Goal: Information Seeking & Learning: Learn about a topic

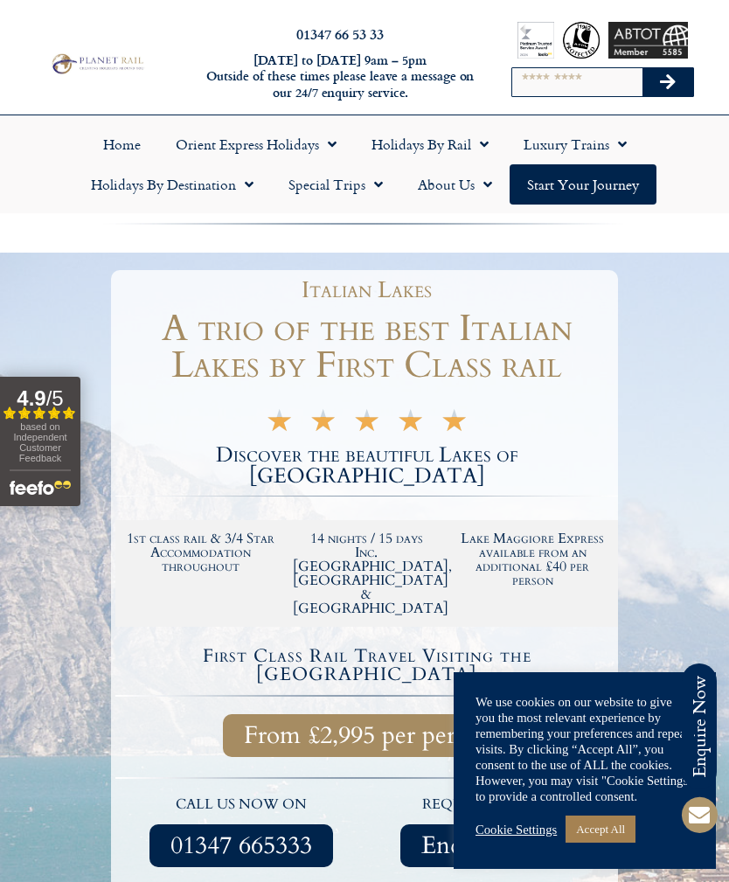
click at [513, 838] on div "Cookie Settings Accept All" at bounding box center [585, 829] width 219 height 36
click at [505, 824] on link "Cookie Settings" at bounding box center [516, 830] width 81 height 16
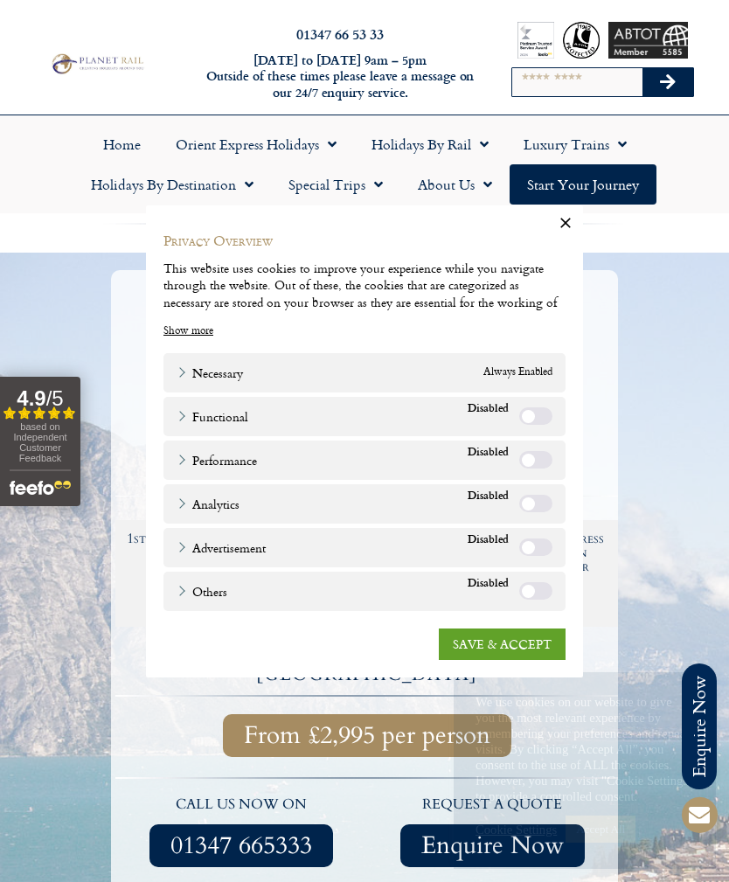
click at [511, 643] on link "SAVE & ACCEPT" at bounding box center [502, 643] width 127 height 31
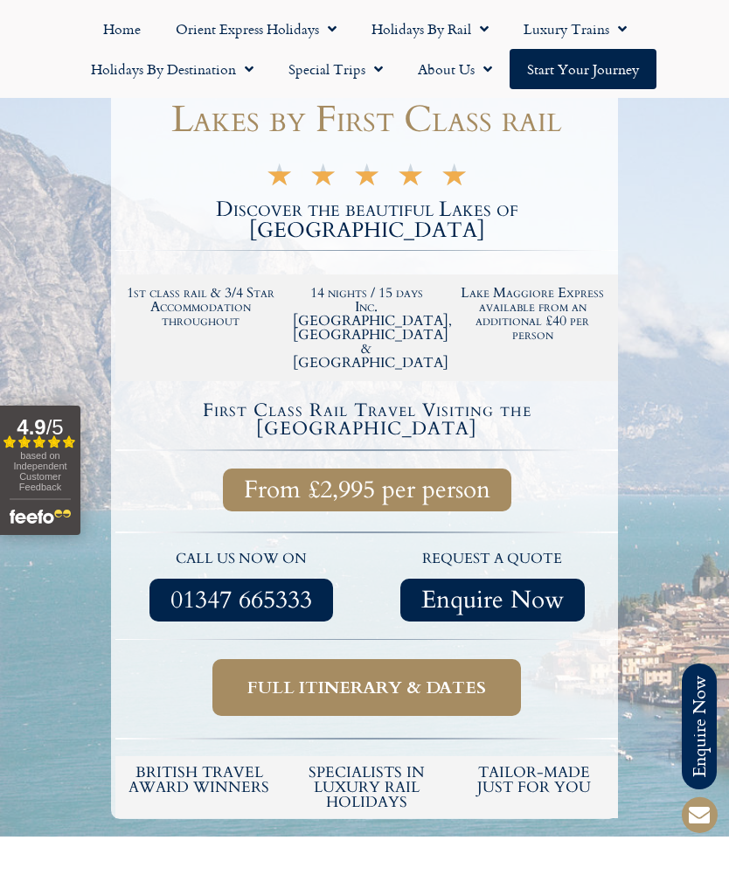
scroll to position [247, 0]
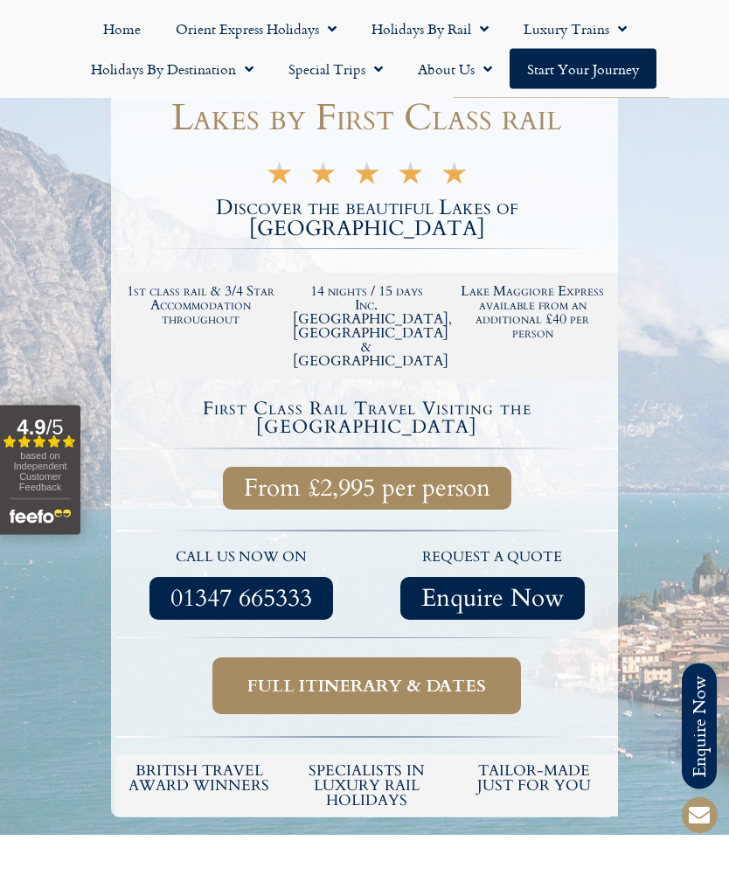
click at [628, 598] on div at bounding box center [364, 421] width 729 height 830
click at [382, 676] on span "Full itinerary & dates" at bounding box center [366, 687] width 239 height 22
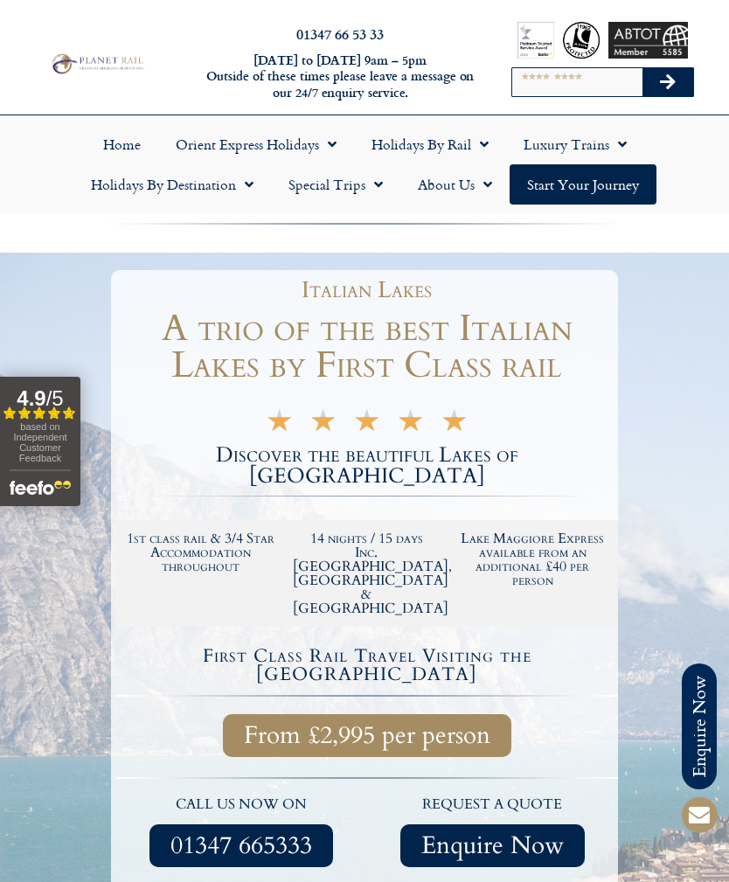
click at [234, 189] on link "Holidays by Destination" at bounding box center [172, 184] width 198 height 40
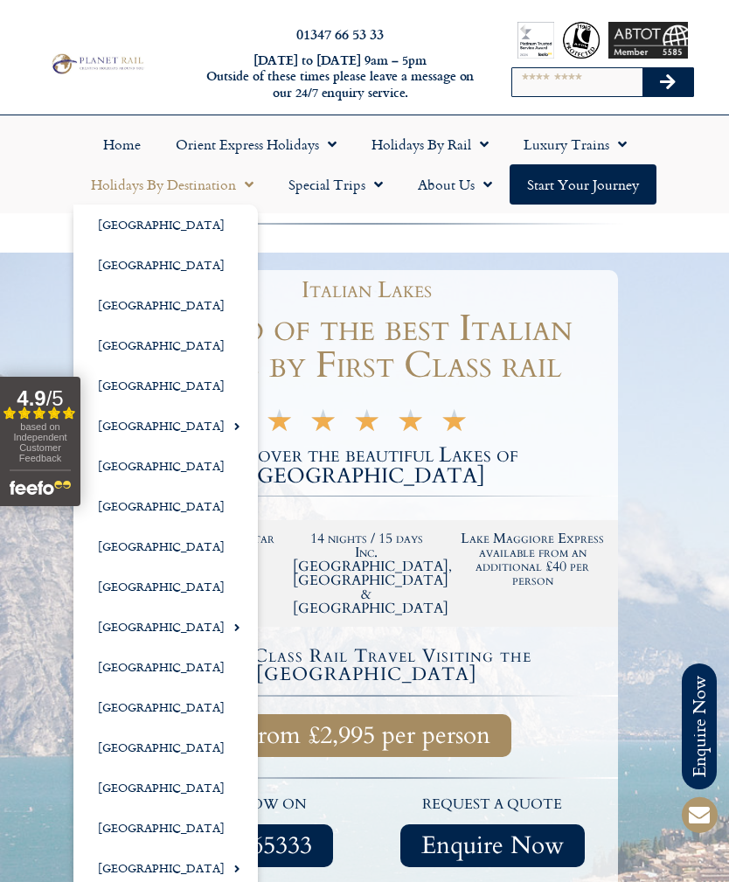
click at [119, 585] on link "[GEOGRAPHIC_DATA]" at bounding box center [165, 587] width 184 height 40
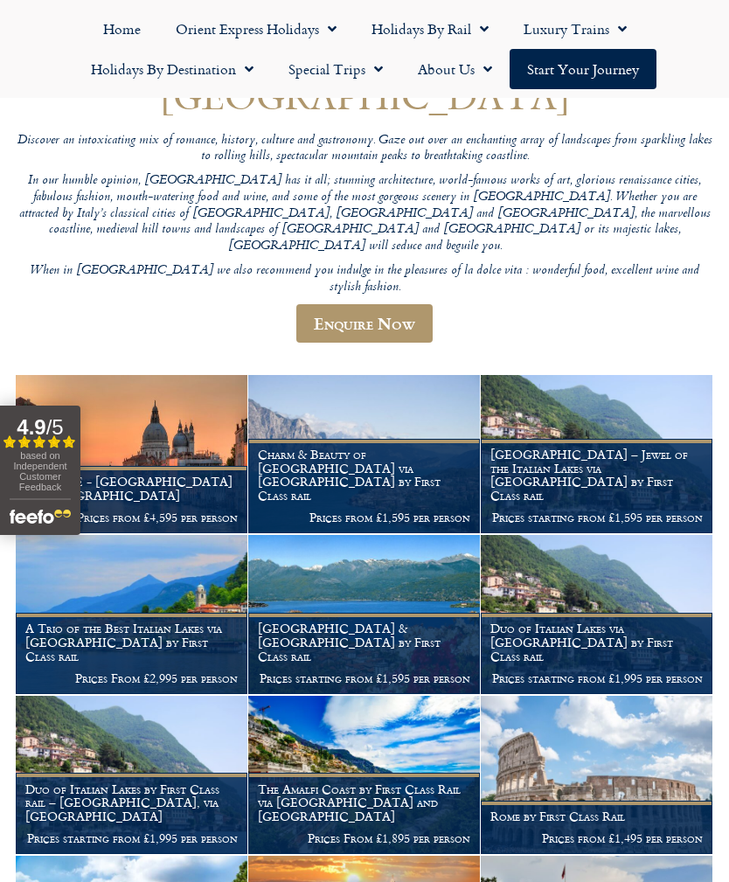
scroll to position [179, 0]
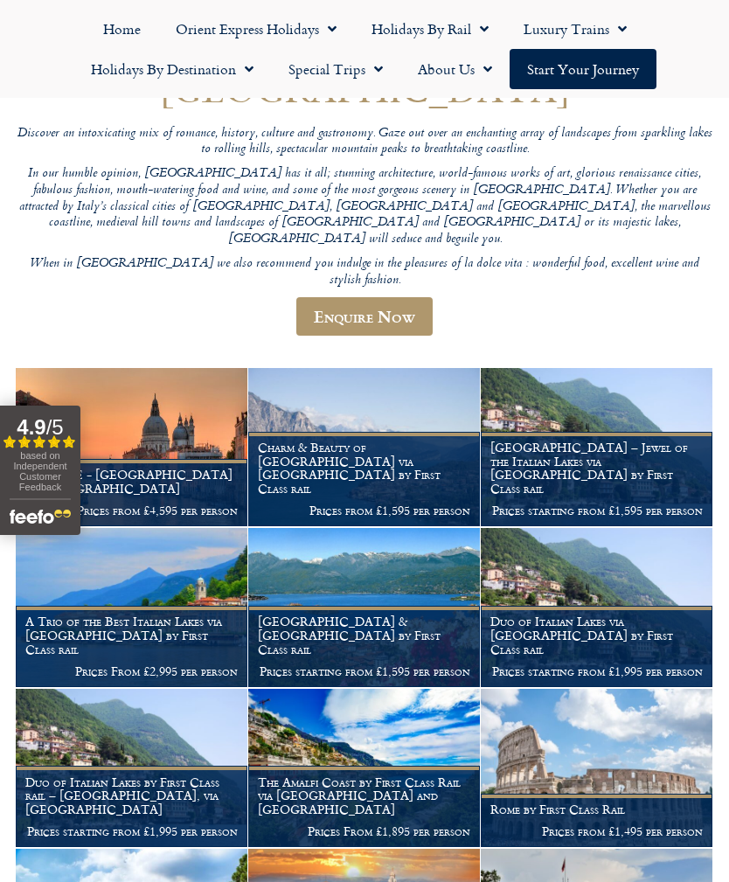
click at [687, 528] on img at bounding box center [597, 607] width 232 height 158
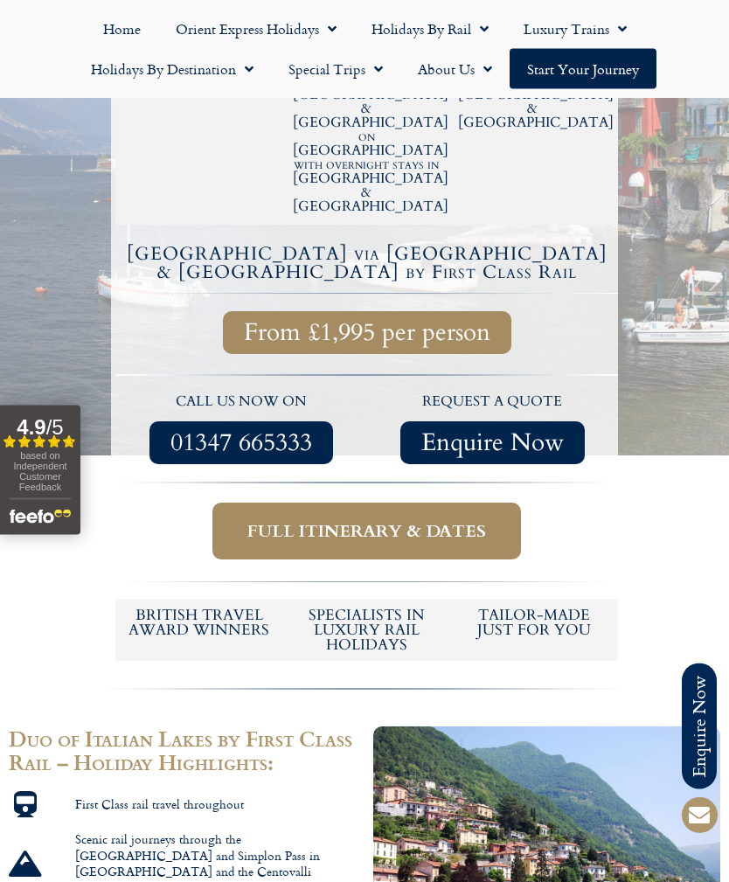
scroll to position [479, 0]
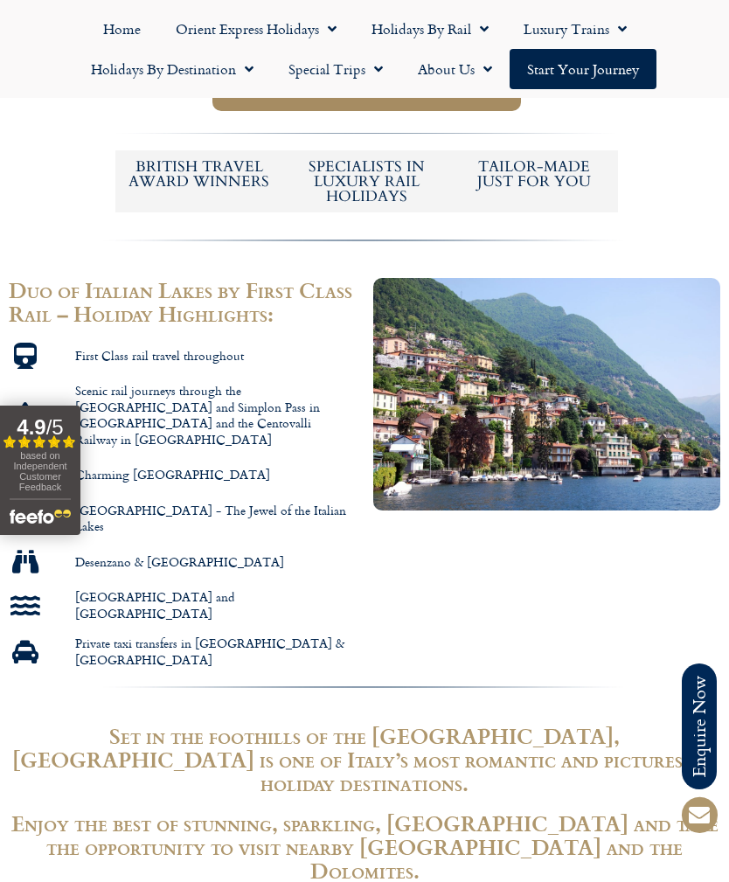
click at [657, 442] on div at bounding box center [547, 473] width 365 height 408
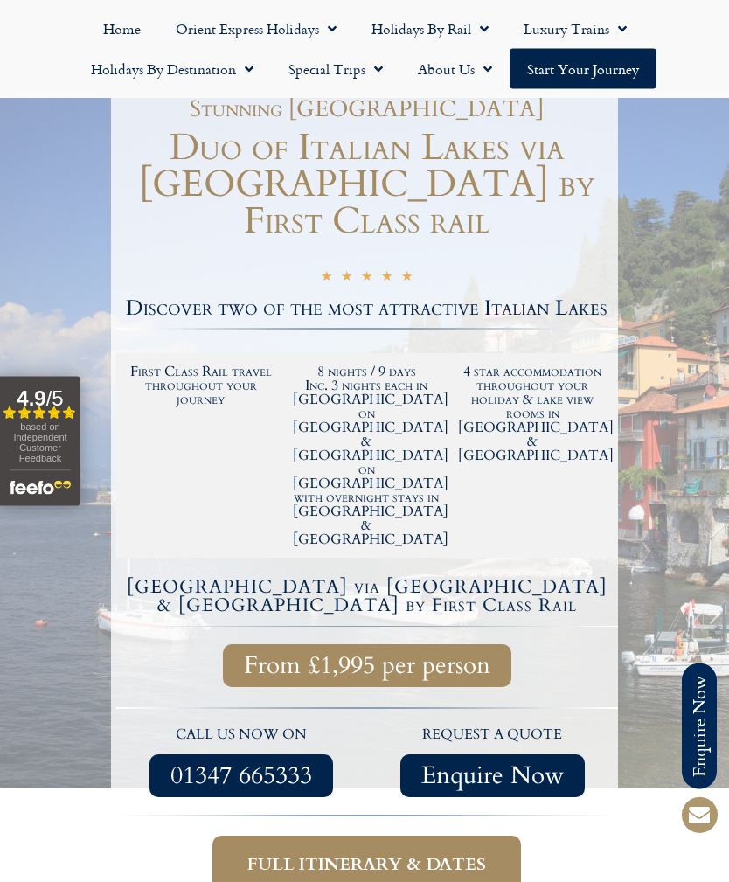
scroll to position [143, 0]
click at [373, 853] on span "Full itinerary & dates" at bounding box center [366, 864] width 239 height 22
click at [361, 853] on span "Full itinerary & dates" at bounding box center [366, 864] width 239 height 22
click at [360, 853] on span "Full itinerary & dates" at bounding box center [366, 864] width 239 height 22
click at [426, 853] on span "Full itinerary & dates" at bounding box center [366, 864] width 239 height 22
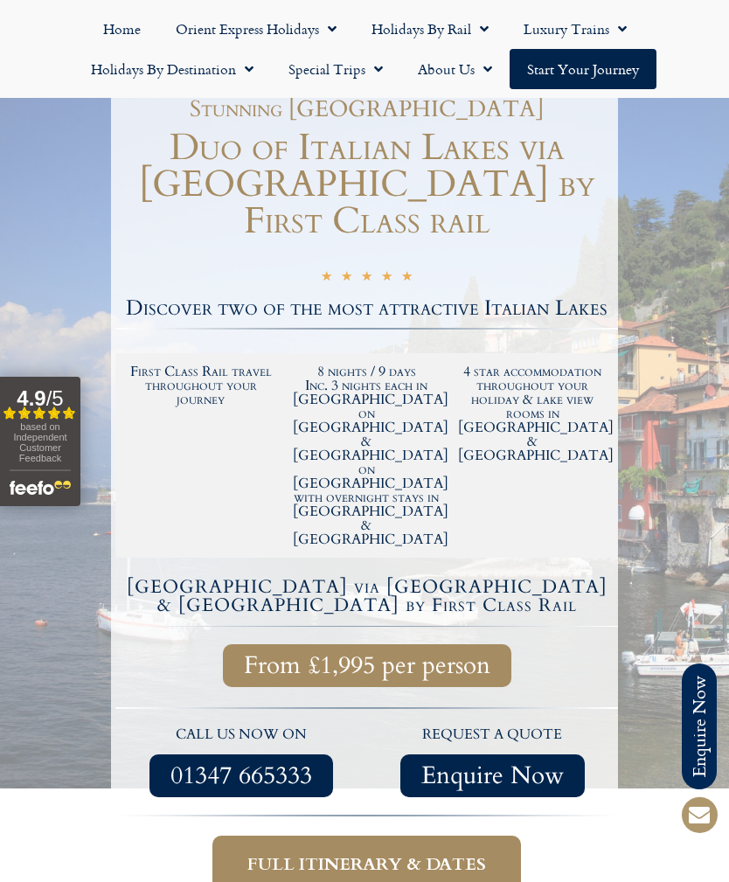
click at [389, 853] on span "Full itinerary & dates" at bounding box center [366, 864] width 239 height 22
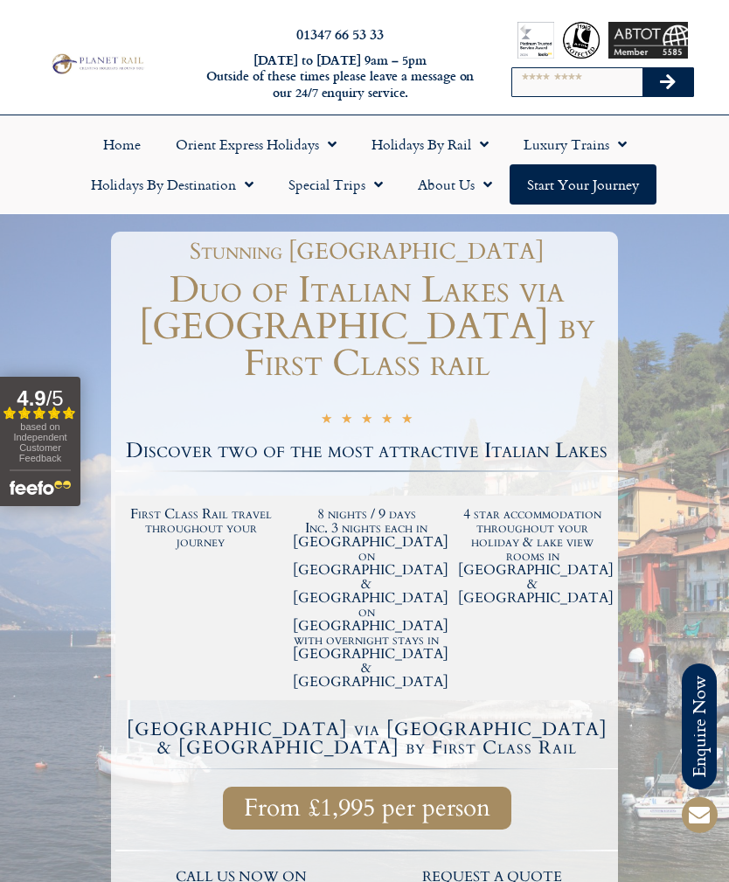
click at [469, 139] on link "Holidays by Rail" at bounding box center [430, 144] width 152 height 40
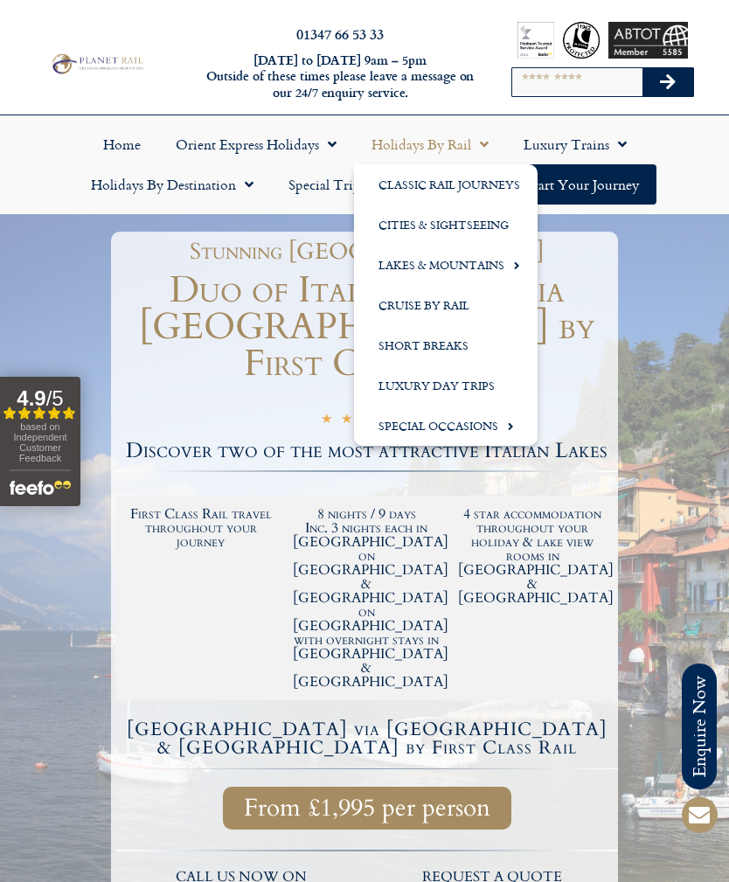
click at [467, 264] on link "Lakes & Mountains" at bounding box center [446, 265] width 184 height 40
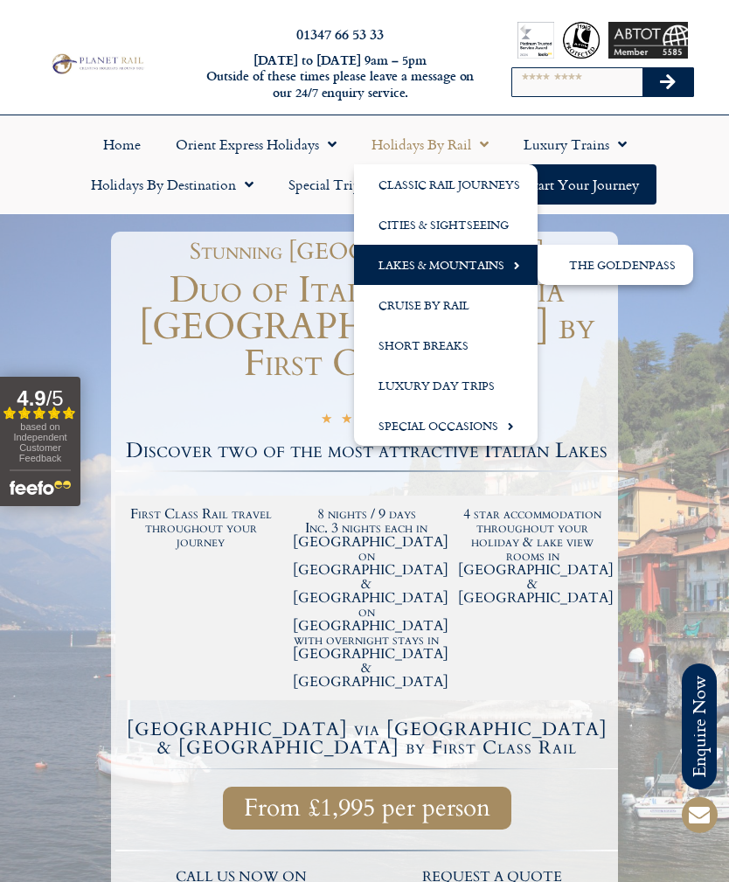
click at [625, 261] on link "The GoldenPass" at bounding box center [616, 265] width 156 height 40
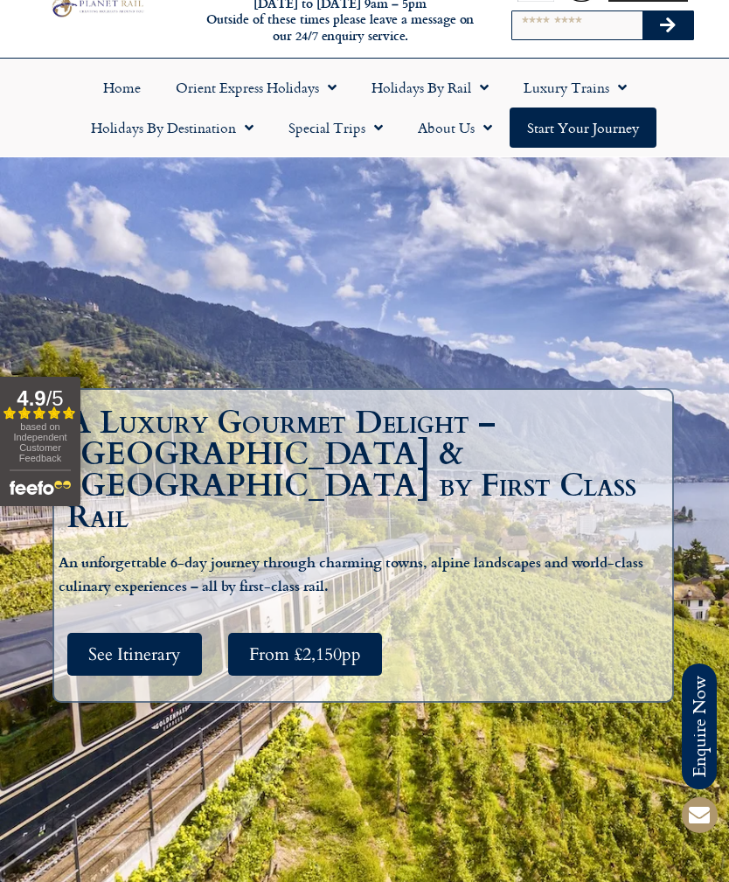
scroll to position [50, 0]
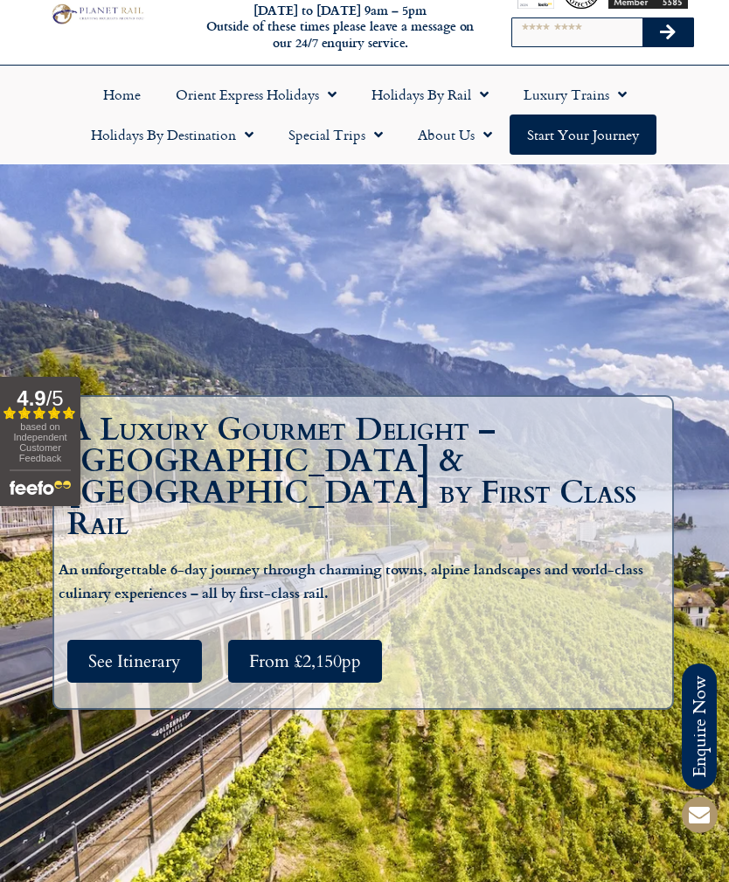
click at [320, 84] on span "Menu" at bounding box center [327, 94] width 17 height 31
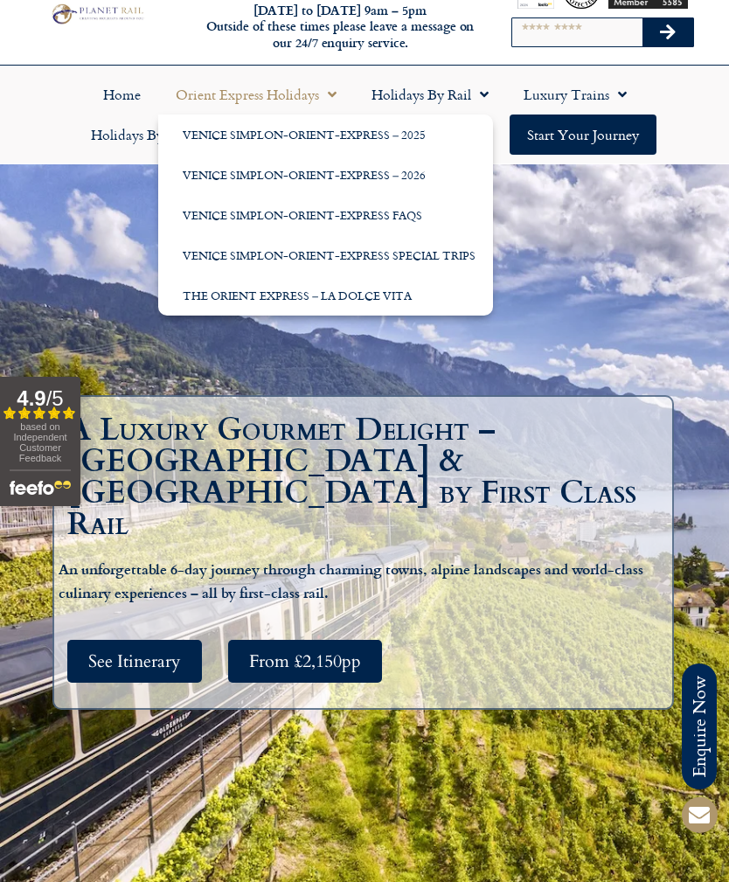
click at [382, 136] on link "Venice Simplon-Orient-Express – 2025" at bounding box center [325, 135] width 335 height 40
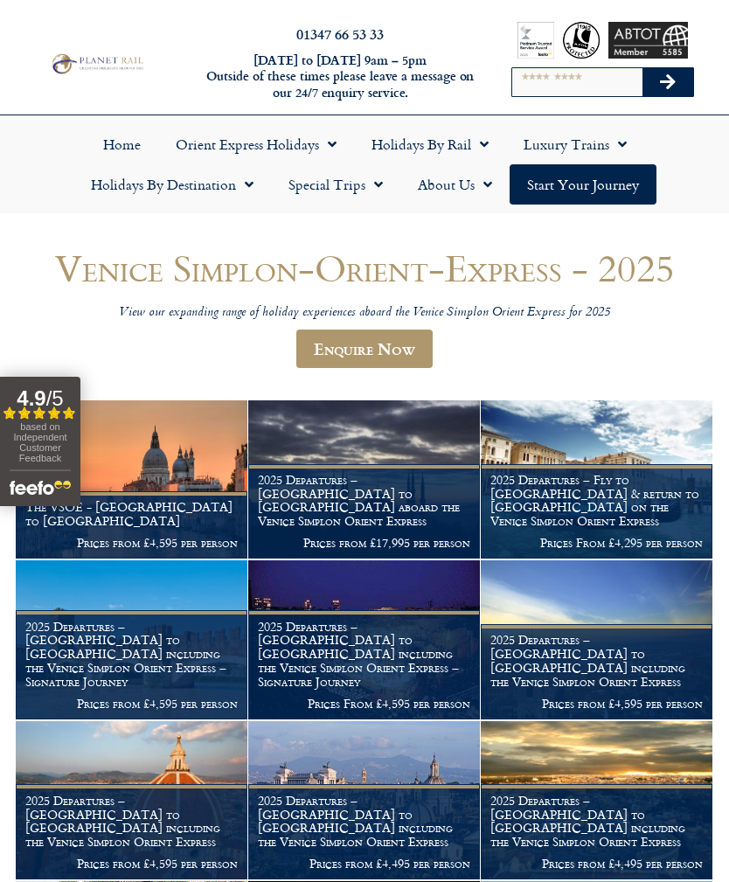
click at [625, 147] on span "Menu" at bounding box center [617, 144] width 17 height 31
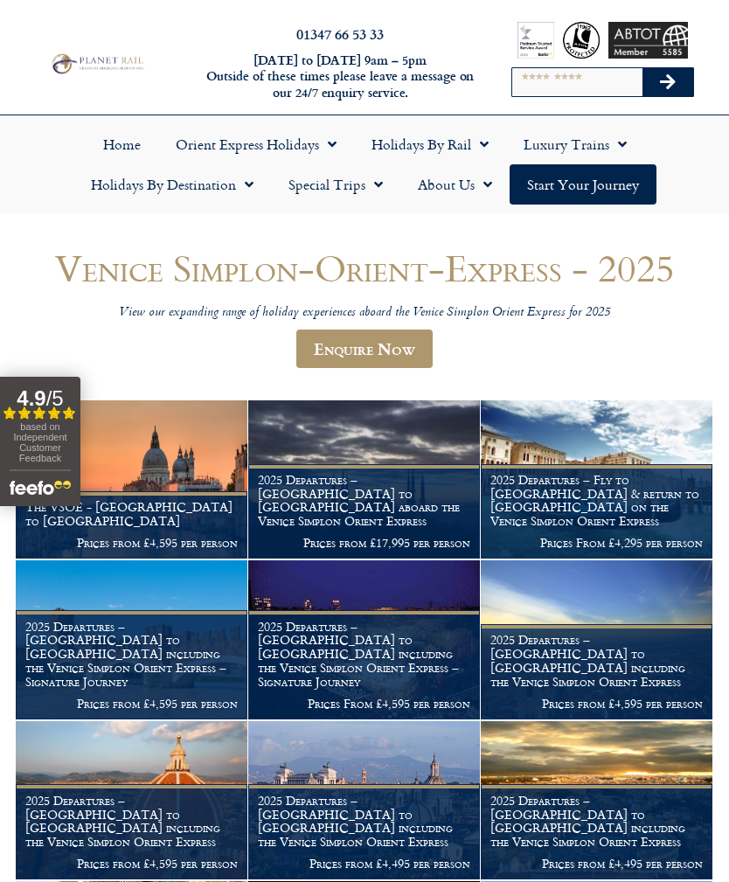
click at [481, 143] on span "Menu" at bounding box center [479, 144] width 17 height 31
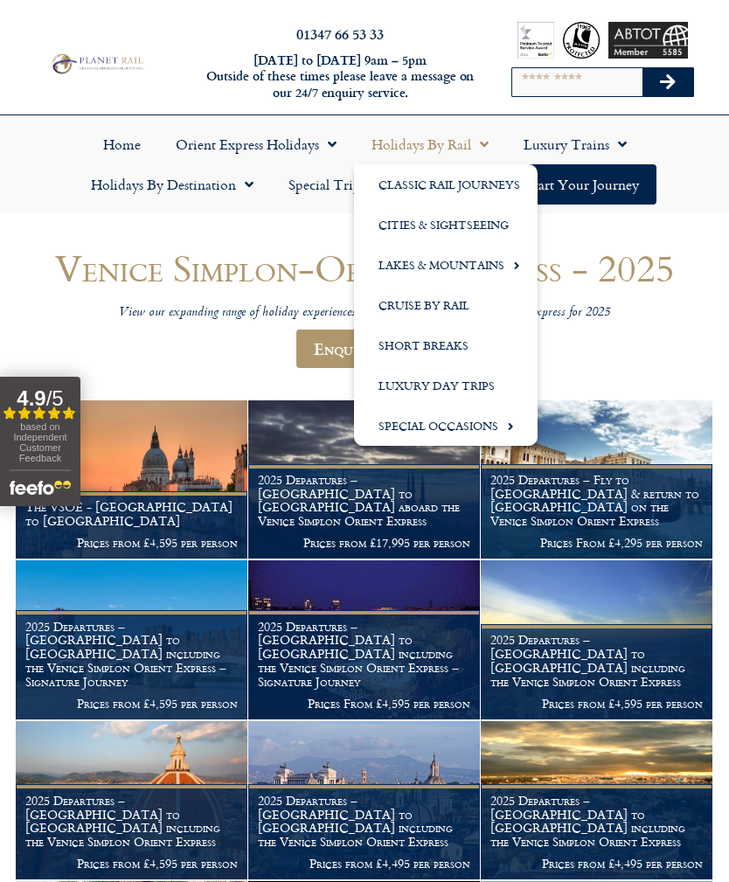
click at [472, 263] on link "Lakes & Mountains" at bounding box center [446, 265] width 184 height 40
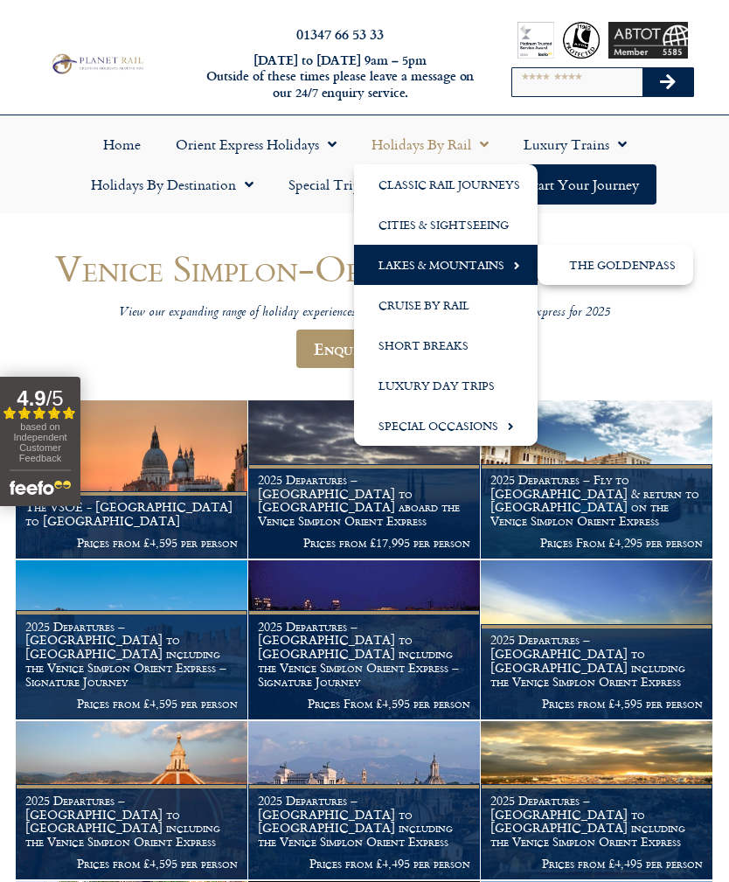
click at [665, 329] on header "Venice Simplon-Orient-Express - 2025 View our expanding range of holiday experi…" at bounding box center [365, 315] width 698 height 137
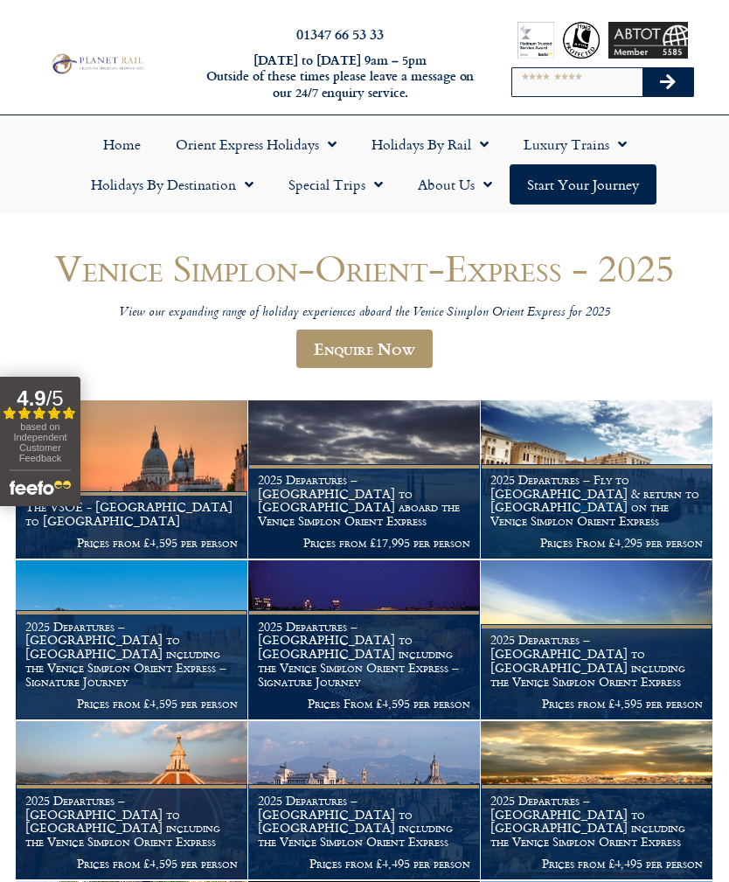
click at [241, 187] on span "Menu" at bounding box center [244, 184] width 17 height 31
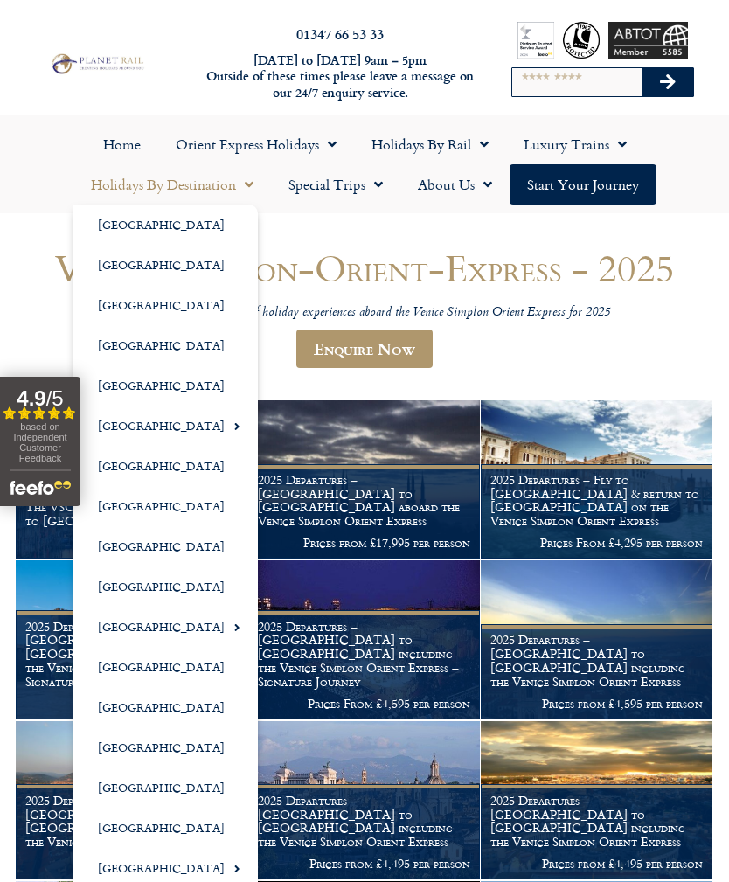
click at [141, 588] on link "[GEOGRAPHIC_DATA]" at bounding box center [165, 587] width 184 height 40
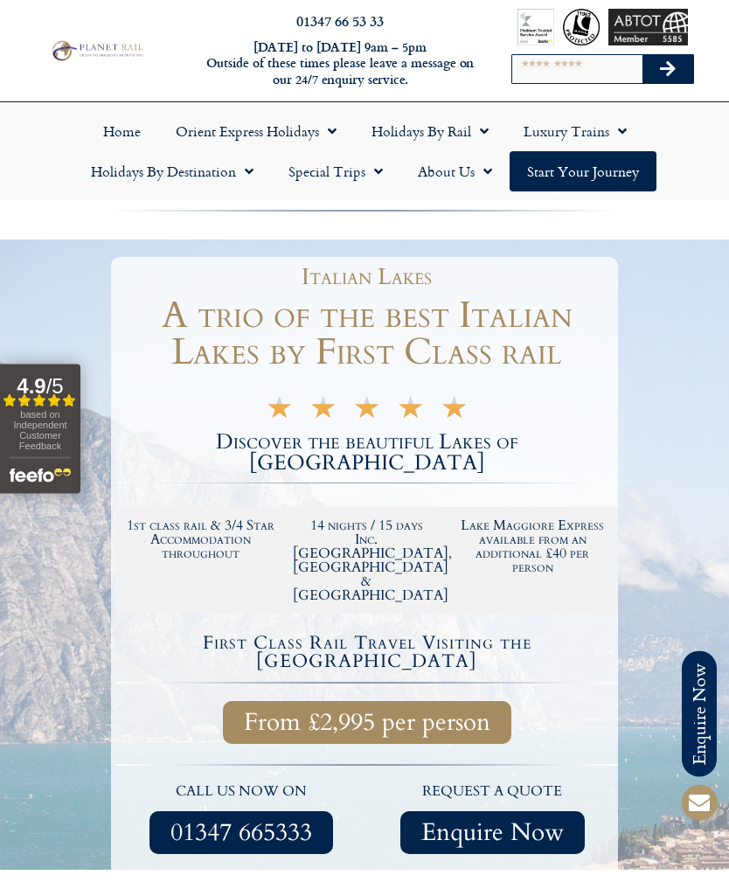
scroll to position [15, 0]
